Goal: Task Accomplishment & Management: Manage account settings

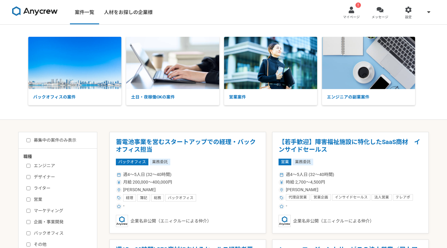
click at [355, 13] on div at bounding box center [351, 9] width 7 height 7
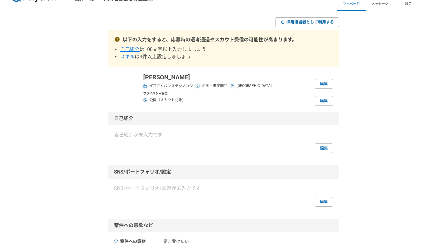
scroll to position [19, 0]
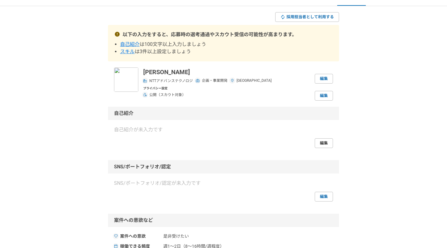
click at [323, 143] on link "編集" at bounding box center [324, 143] width 18 height 10
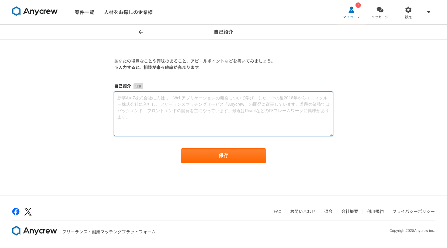
click at [187, 113] on textarea at bounding box center [223, 114] width 219 height 45
paste textarea "大学院の研究から始まり、製品設計・新規事業開発・グローバル拠点支援・映像技術の応用まで、常に「技術と社会の接点」でキャリアを築いてきました。EVやHEMSとい…"
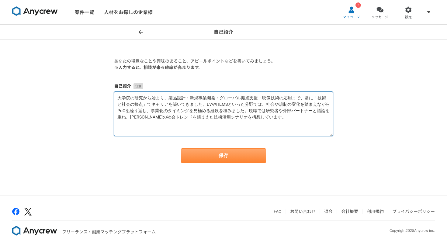
type textarea "大学院の研究から始まり、製品設計・新規事業開発・グローバル拠点支援・映像技術の応用まで、常に「技術と社会の接点」でキャリアを築いてきました。EVやHEMSとい…"
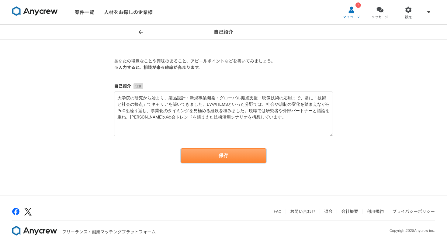
click at [211, 154] on button "保存" at bounding box center [223, 155] width 85 height 15
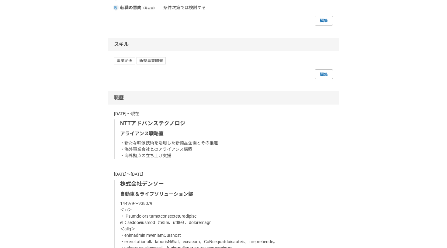
scroll to position [314, 0]
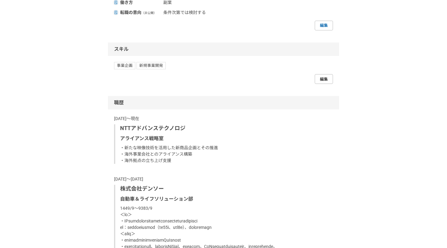
click at [324, 80] on link "編集" at bounding box center [324, 79] width 18 height 10
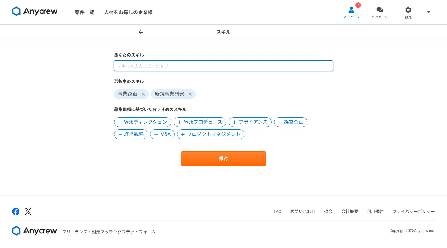
click at [147, 68] on input at bounding box center [223, 66] width 219 height 11
type input "電気"
click at [174, 69] on input at bounding box center [223, 66] width 219 height 11
type input "電験"
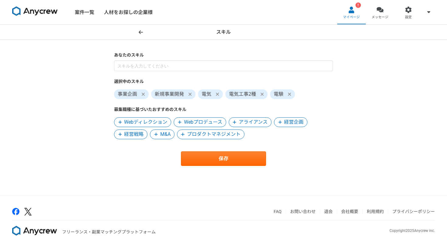
click at [289, 94] on icon at bounding box center [290, 94] width 4 height 5
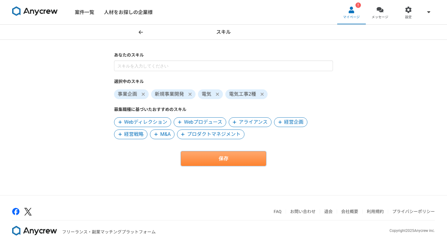
click at [242, 158] on button "保存" at bounding box center [223, 158] width 85 height 15
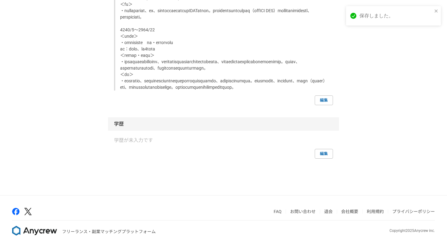
scroll to position [1063, 0]
click at [325, 157] on link "編集" at bounding box center [324, 154] width 18 height 10
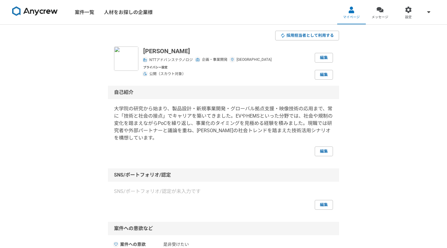
select select "2024"
select select
select select "2014"
select select "2024"
select select "2008"
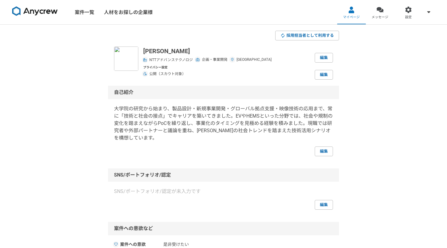
select select "2013"
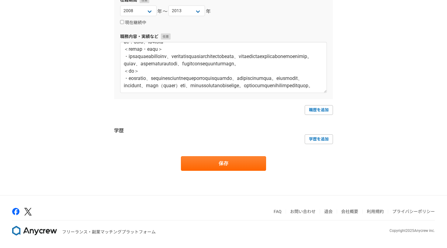
scroll to position [490, 0]
click at [323, 141] on link "学歴を追加" at bounding box center [319, 139] width 28 height 10
select select
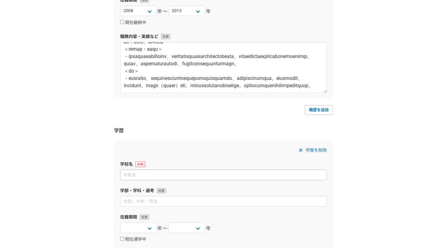
click at [237, 178] on input at bounding box center [223, 175] width 207 height 11
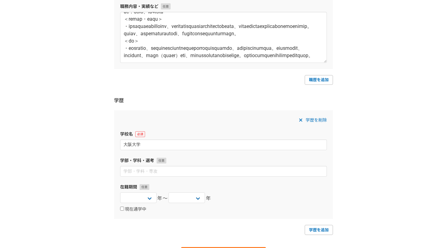
scroll to position [533, 0]
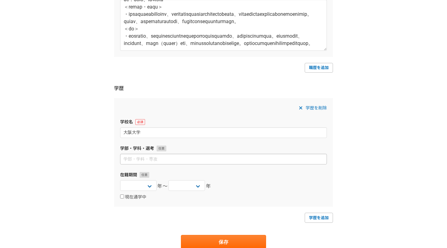
type input "大阪大学"
click at [158, 157] on input at bounding box center [223, 159] width 207 height 11
type input "基礎工学部"
select select "2002"
select select "2006"
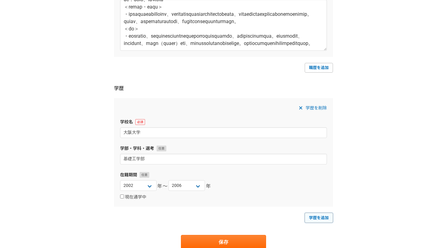
click at [316, 219] on link "学歴を追加" at bounding box center [319, 218] width 28 height 10
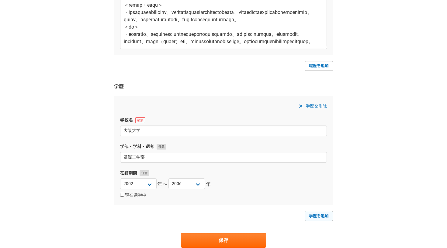
select select
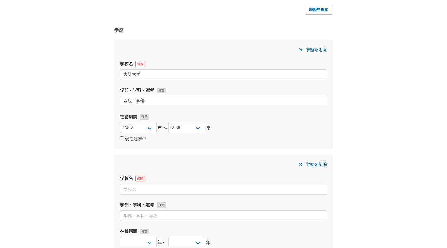
scroll to position [611, 0]
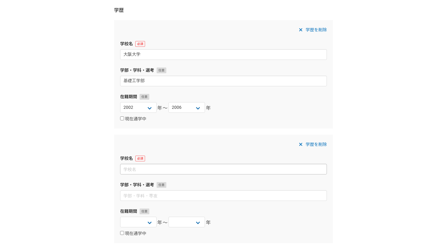
click at [209, 168] on input at bounding box center [223, 169] width 207 height 11
type input "[GEOGRAPHIC_DATA]"
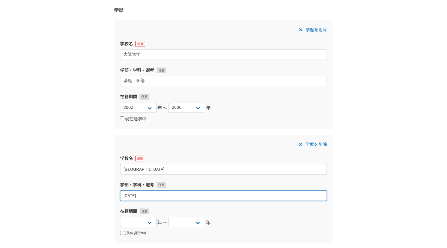
type input "昨"
type input "機能創成先行"
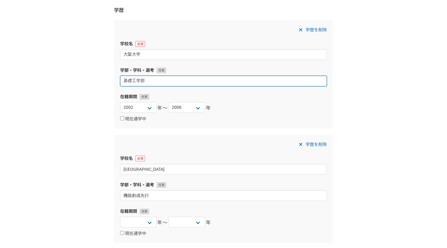
click at [197, 86] on input "基礎工学部" at bounding box center [223, 81] width 207 height 11
type input "基礎工学部システム科学科"
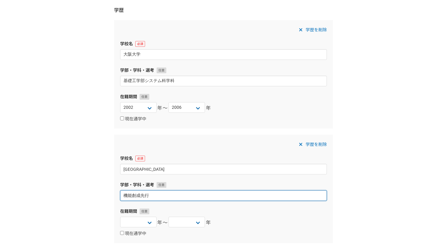
click at [164, 197] on input "機能創成先行" at bounding box center [223, 195] width 207 height 11
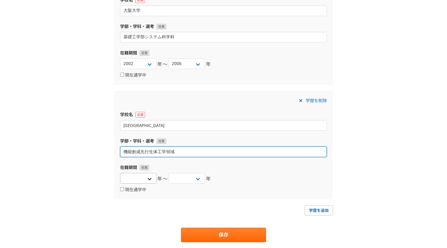
type input "機能創成先行生体工学領域"
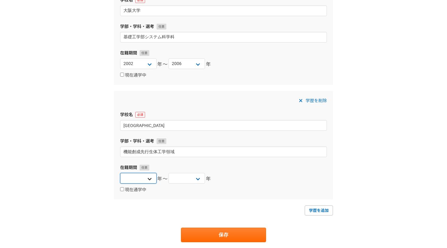
select select "2006"
select select "2008"
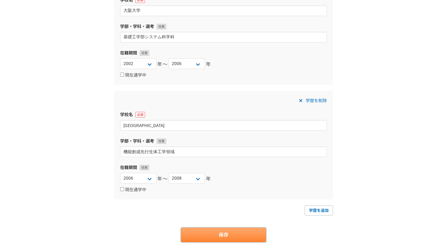
click at [215, 235] on button "保存" at bounding box center [223, 235] width 85 height 15
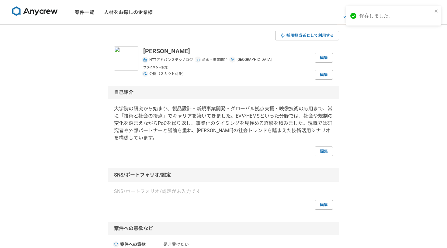
click at [33, 11] on img at bounding box center [35, 11] width 46 height 10
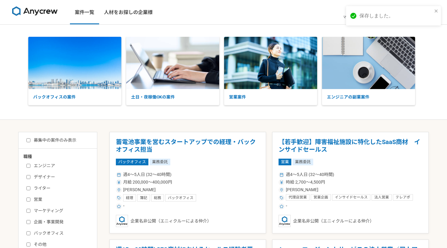
click at [439, 11] on div "保存しました。" at bounding box center [393, 15] width 95 height 19
